Goal: Task Accomplishment & Management: Manage account settings

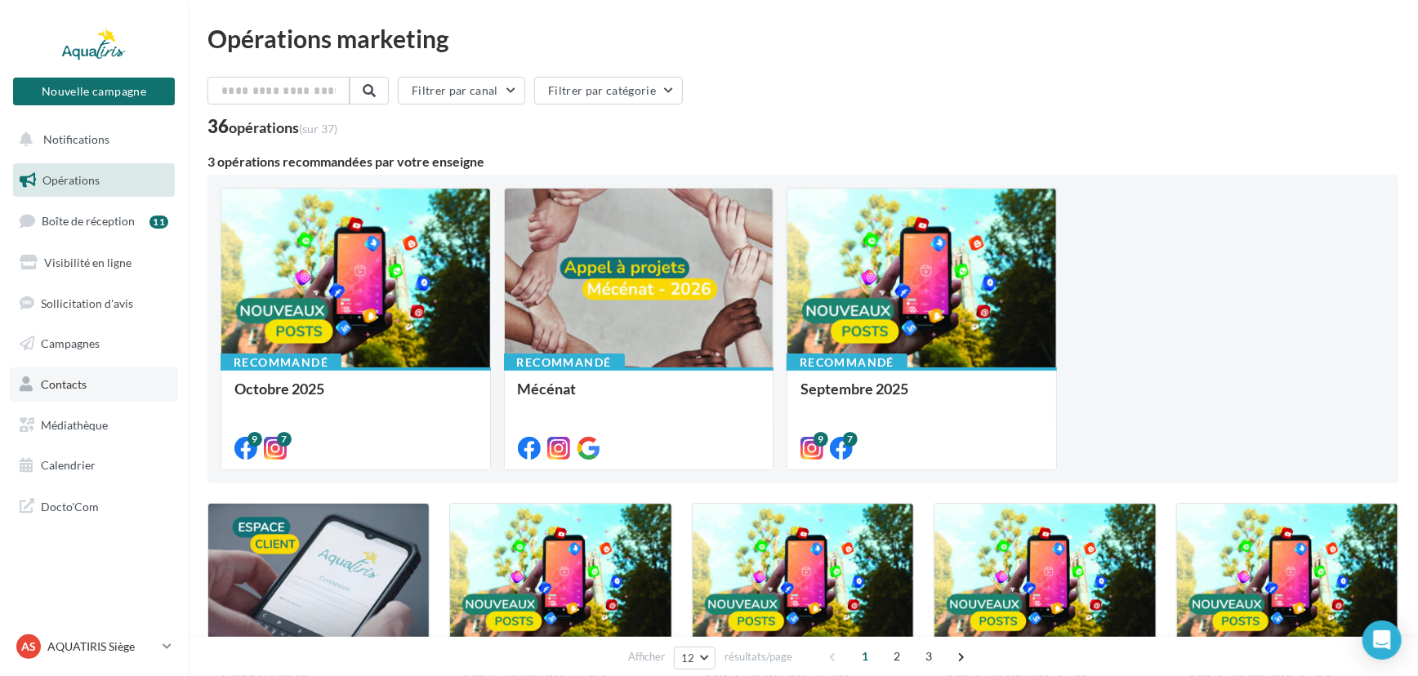
click at [89, 380] on link "Contacts" at bounding box center [94, 384] width 168 height 34
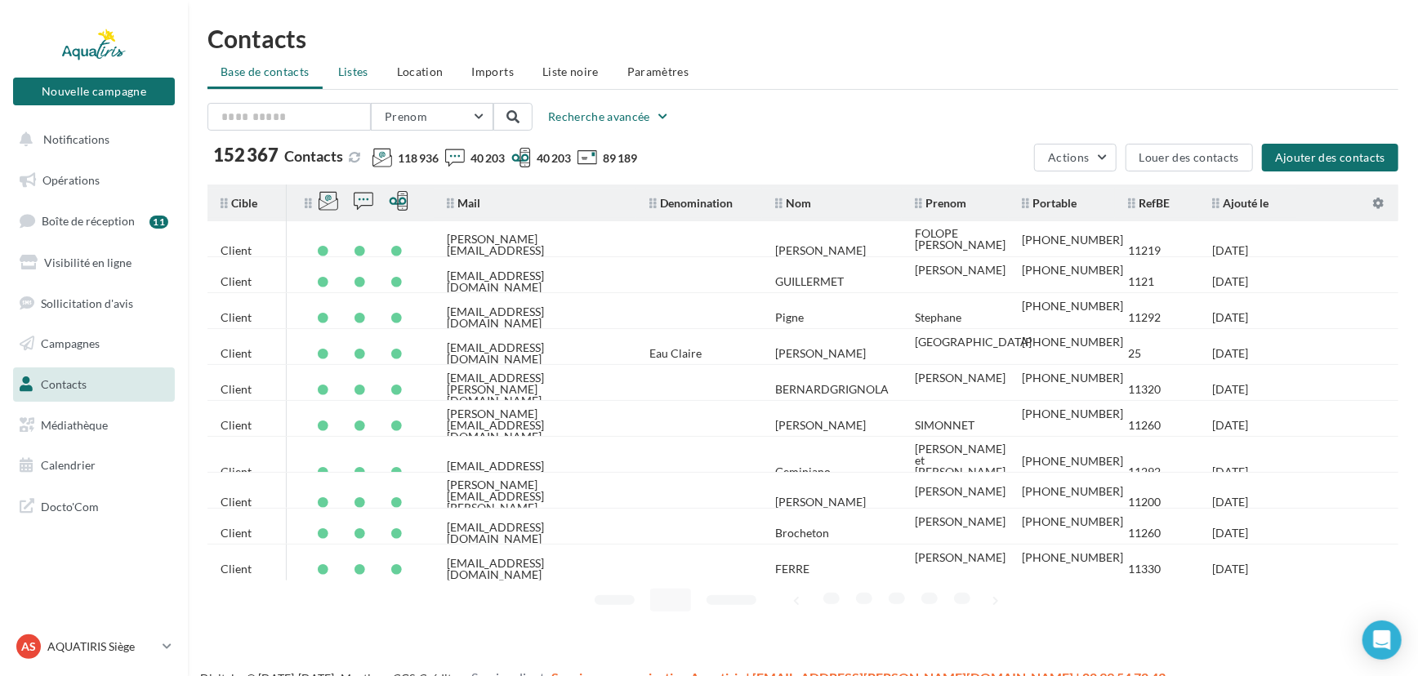
click at [367, 70] on li "Listes" at bounding box center [353, 71] width 56 height 29
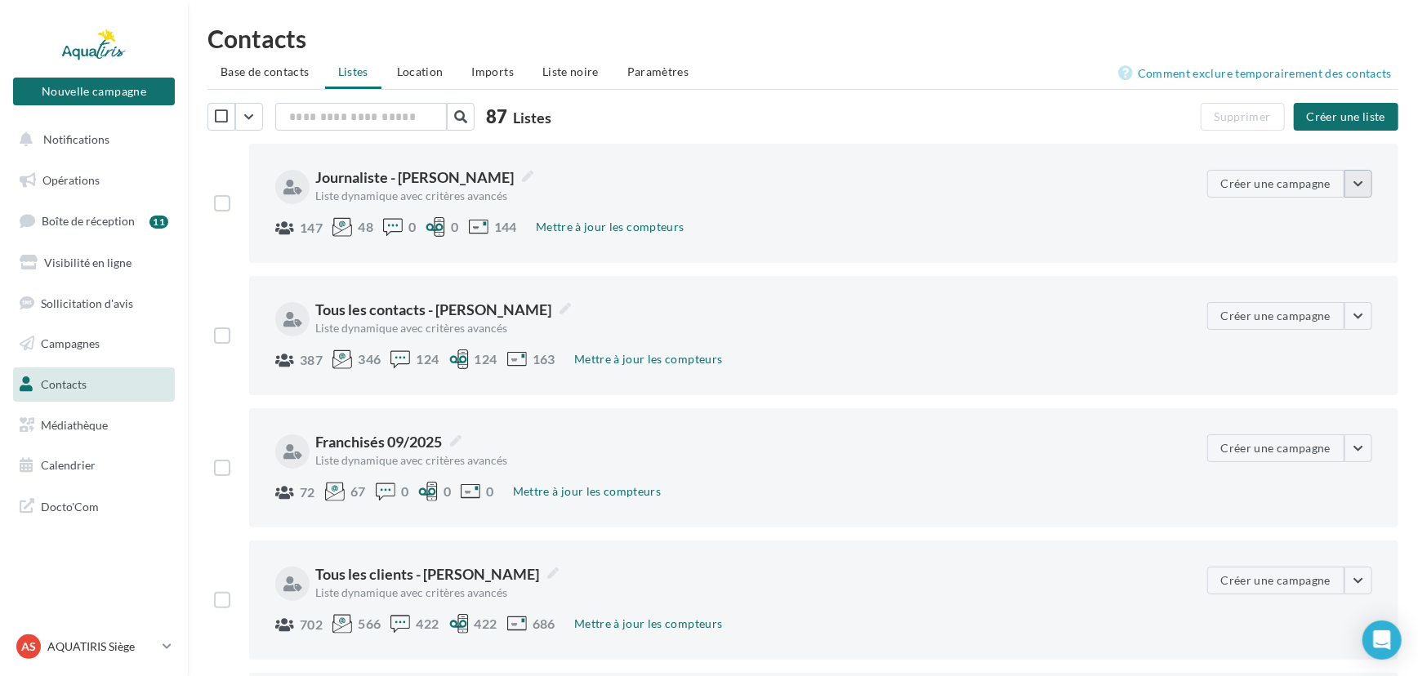
click at [1363, 186] on button "button" at bounding box center [1358, 184] width 28 height 28
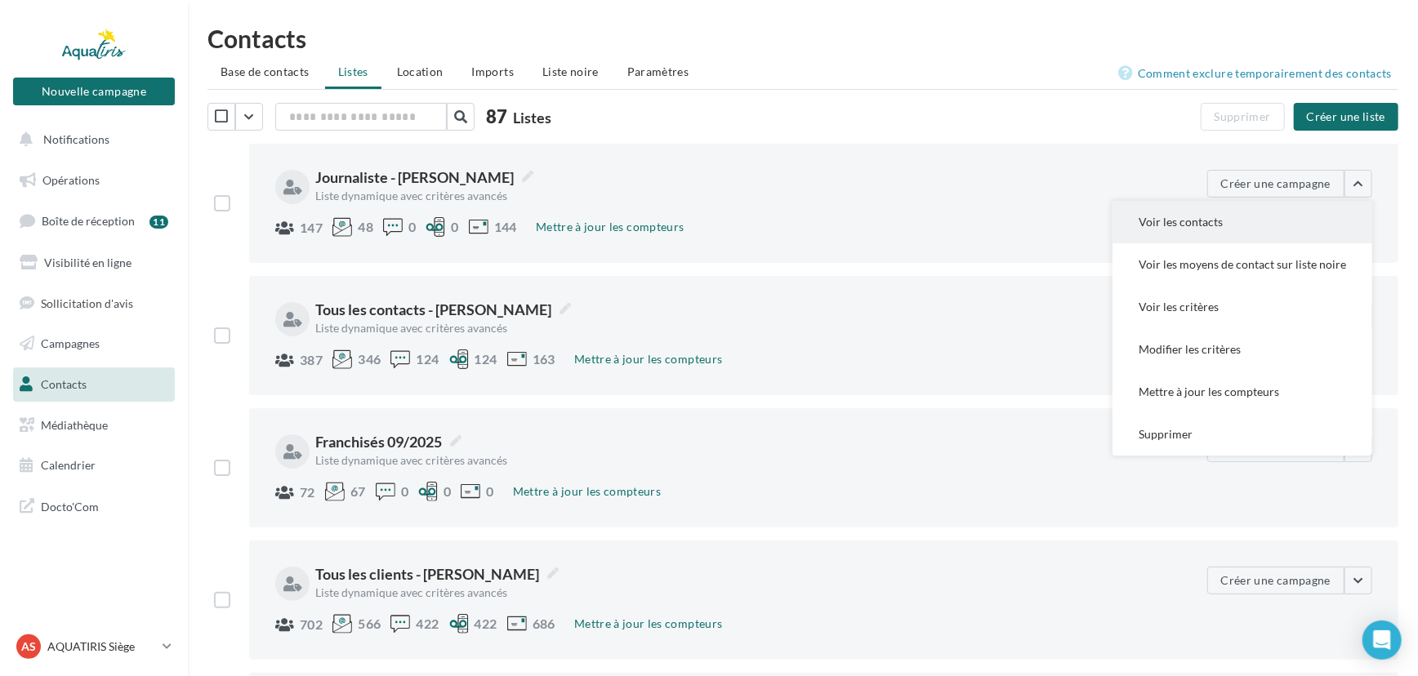
click at [1249, 228] on button "Voir les contacts" at bounding box center [1242, 222] width 260 height 42
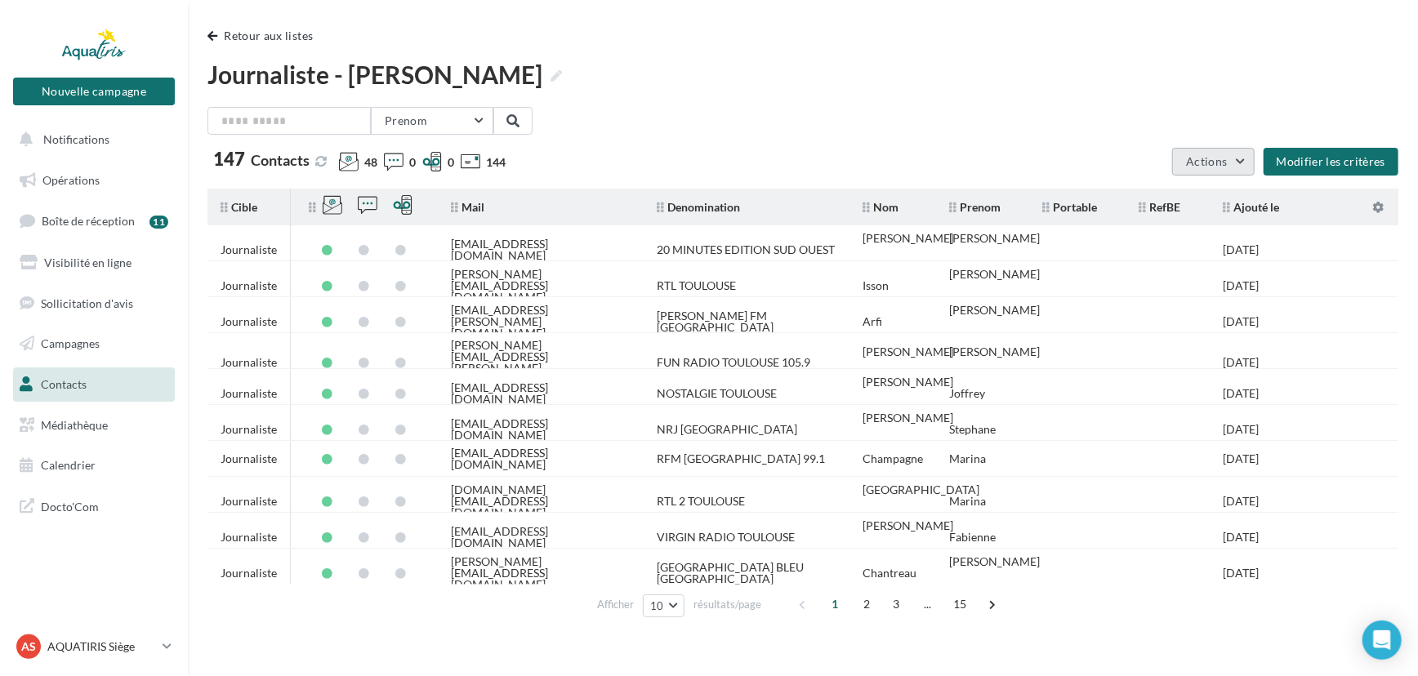
click at [1241, 168] on button "Actions" at bounding box center [1213, 162] width 82 height 28
click at [1203, 203] on button "Exporter les contacts" at bounding box center [1170, 200] width 168 height 42
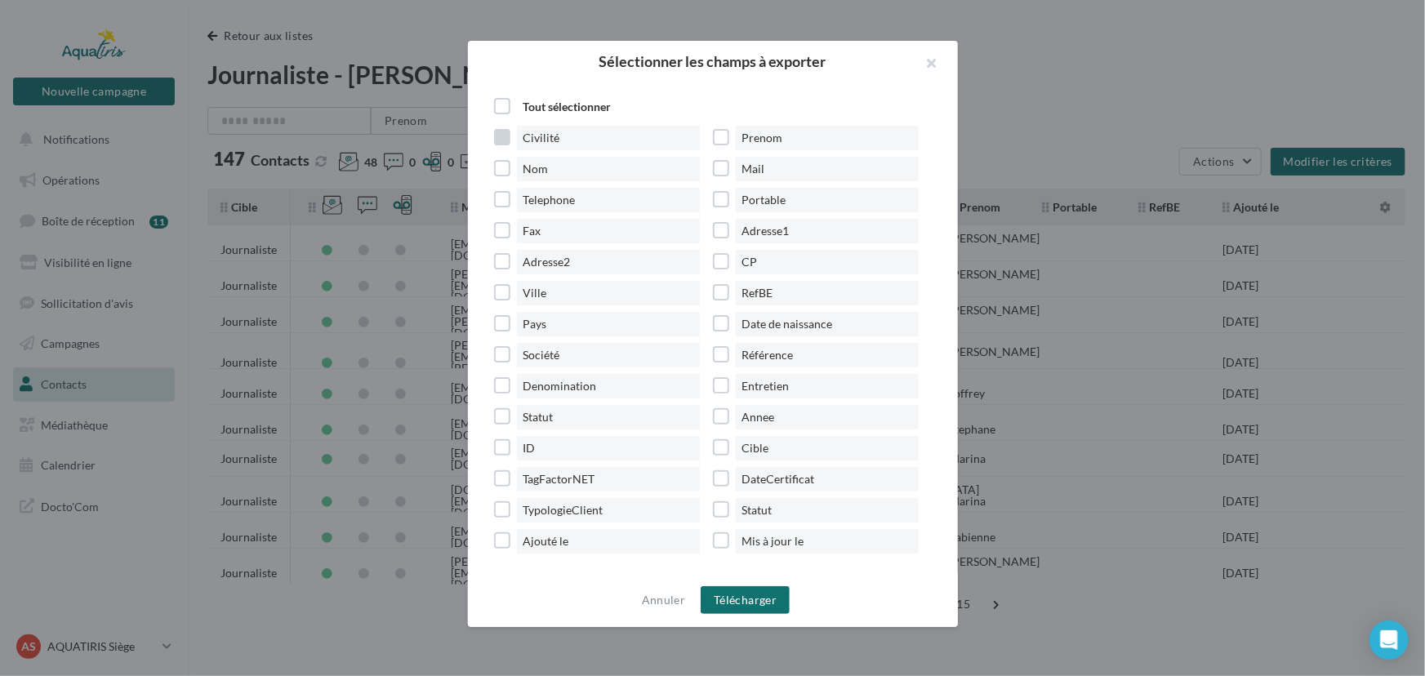
click at [506, 139] on label "Civilité" at bounding box center [603, 138] width 219 height 24
click at [527, 203] on span "Telephone" at bounding box center [608, 200] width 183 height 24
click at [777, 234] on span "Adresse1" at bounding box center [827, 231] width 183 height 24
click at [576, 263] on span "Adresse2" at bounding box center [608, 262] width 183 height 24
click at [784, 266] on span "CP" at bounding box center [827, 262] width 183 height 24
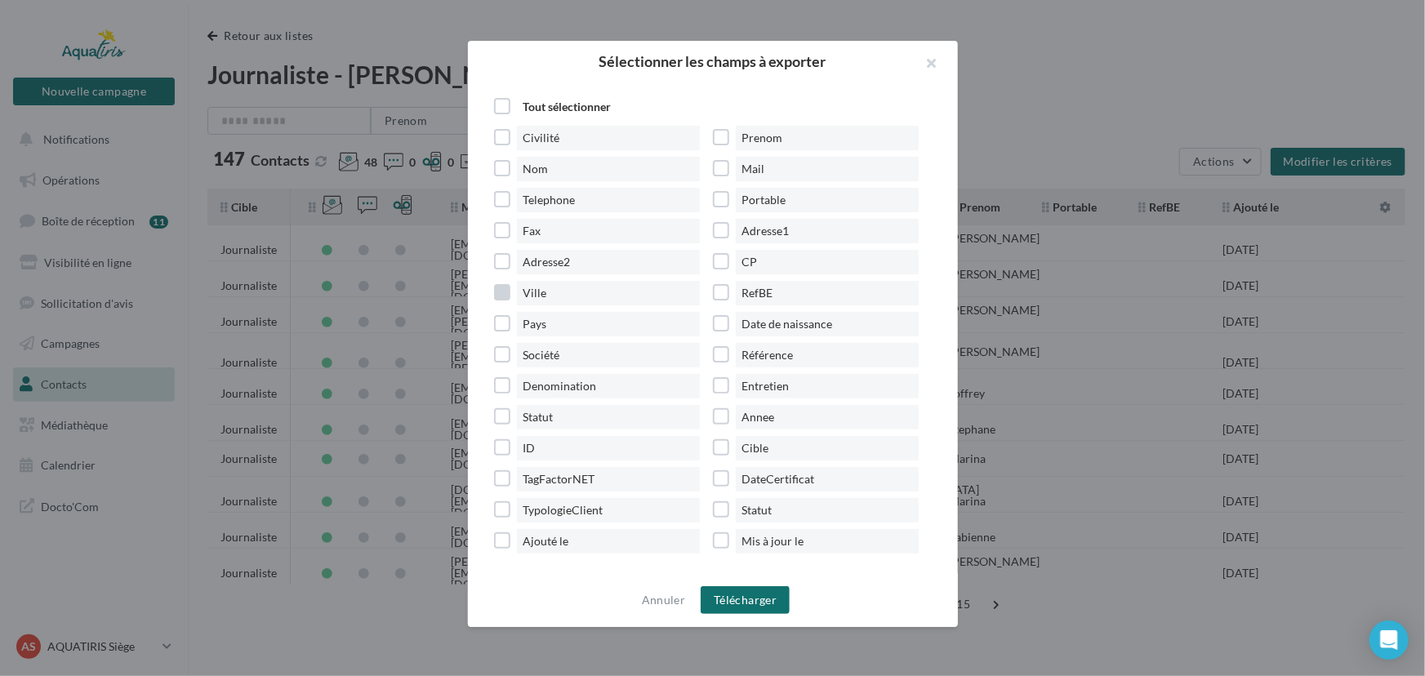
click at [584, 292] on span "Ville" at bounding box center [608, 293] width 183 height 24
click at [753, 288] on span "RefBE" at bounding box center [827, 293] width 183 height 24
click at [588, 385] on span "Denomination" at bounding box center [608, 386] width 183 height 24
click at [750, 452] on span "Cible" at bounding box center [827, 448] width 183 height 24
click at [590, 546] on span "Ajouté le" at bounding box center [608, 541] width 183 height 24
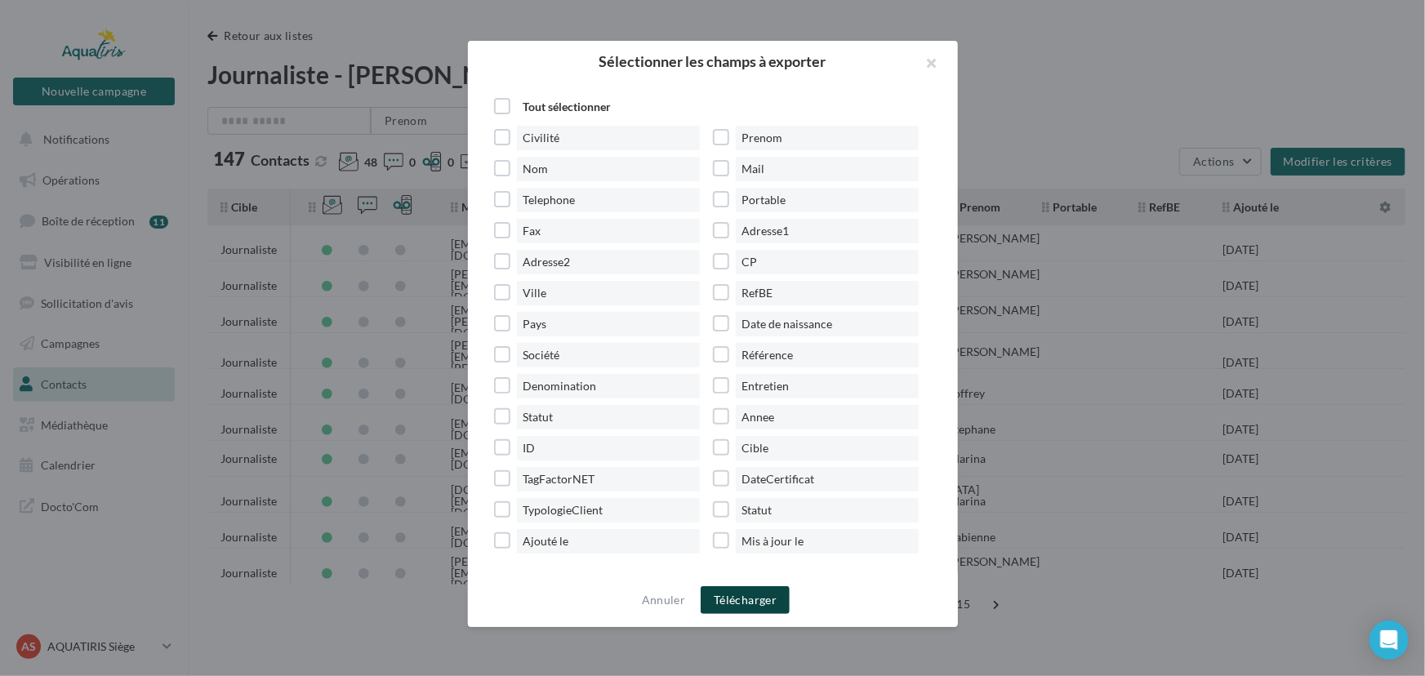
click at [745, 596] on button "Télécharger" at bounding box center [745, 600] width 89 height 28
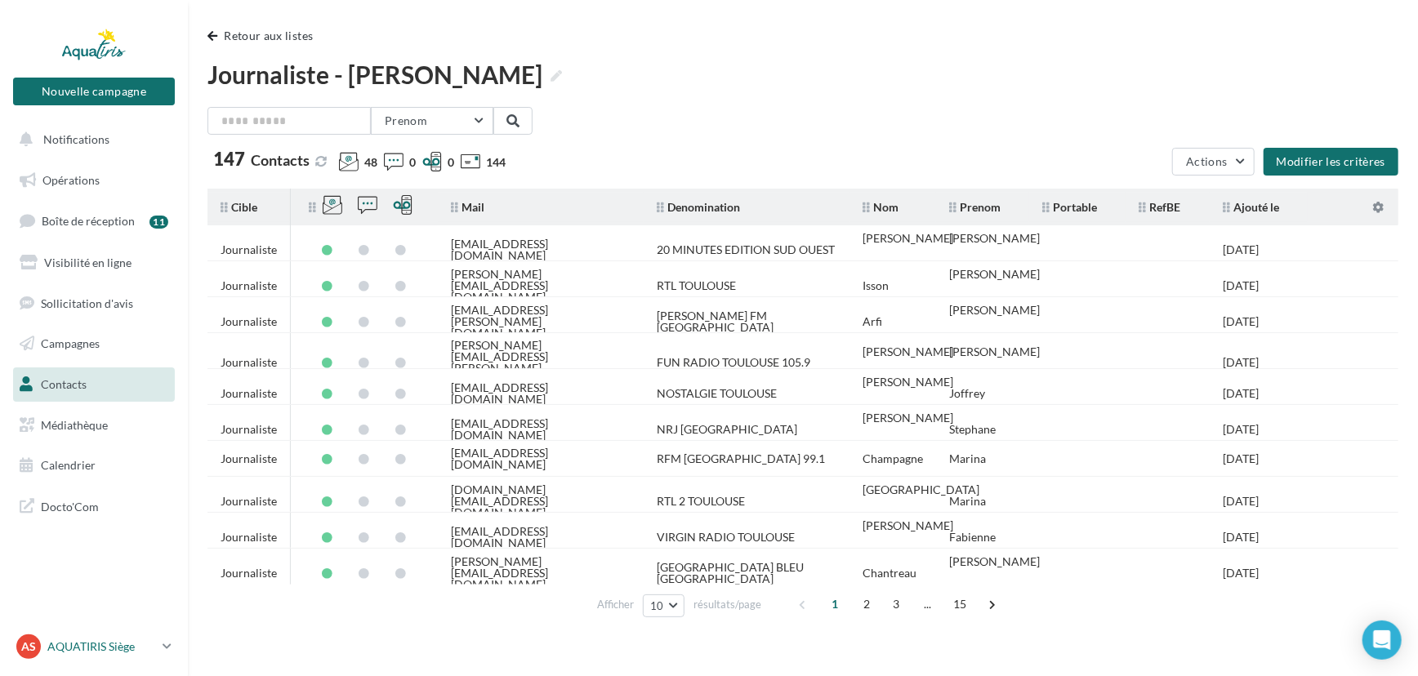
click at [90, 649] on p "AQUATIRIS Siège" at bounding box center [101, 647] width 109 height 16
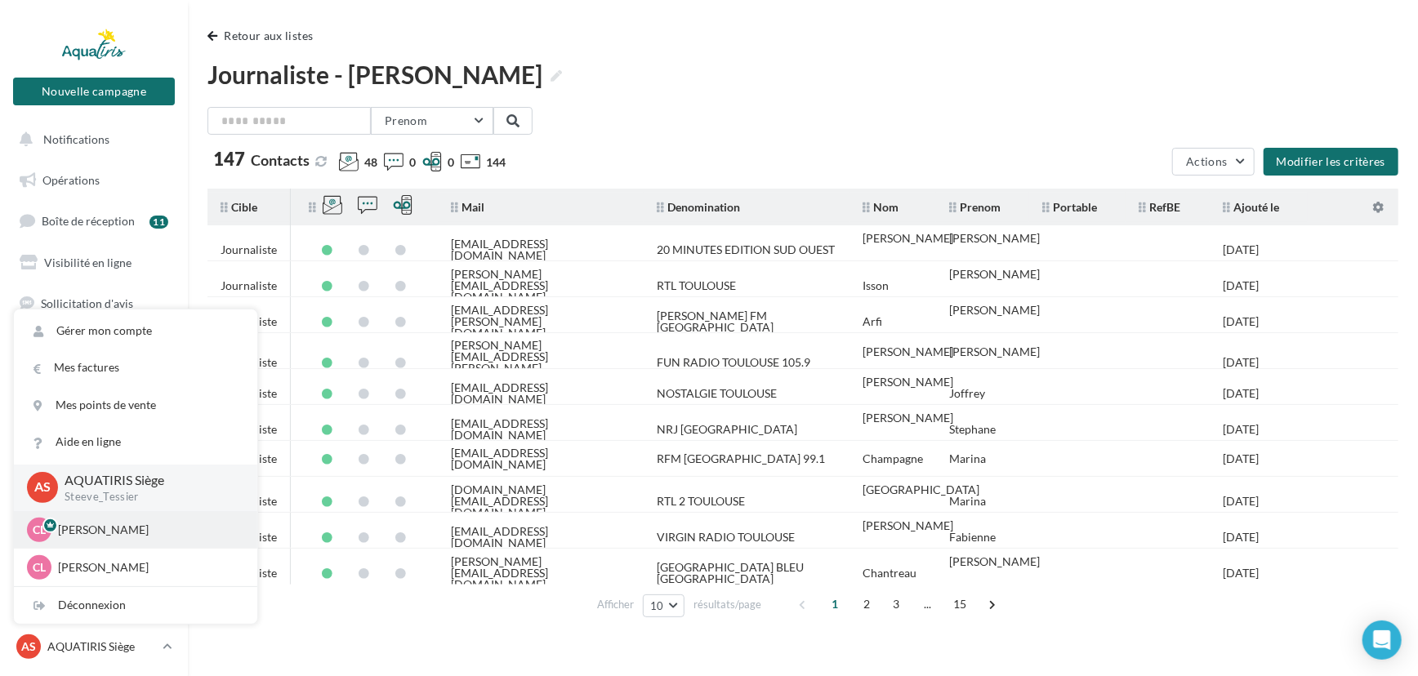
click at [121, 532] on p "Chloé Lallée" at bounding box center [148, 530] width 180 height 16
